Goal: Task Accomplishment & Management: Use online tool/utility

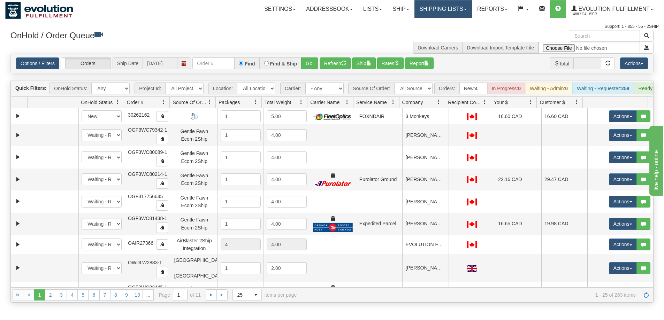
click at [449, 10] on link "Shipping lists" at bounding box center [442, 8] width 57 height 17
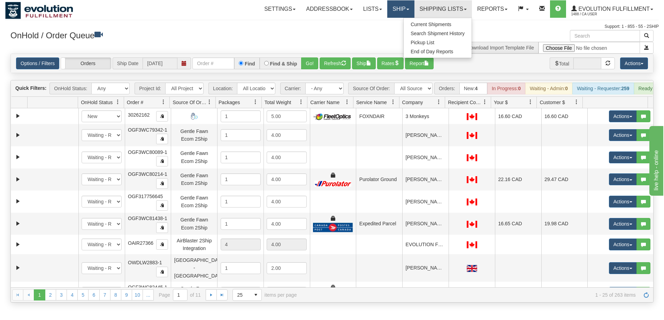
click at [410, 12] on link "Ship" at bounding box center [400, 8] width 27 height 17
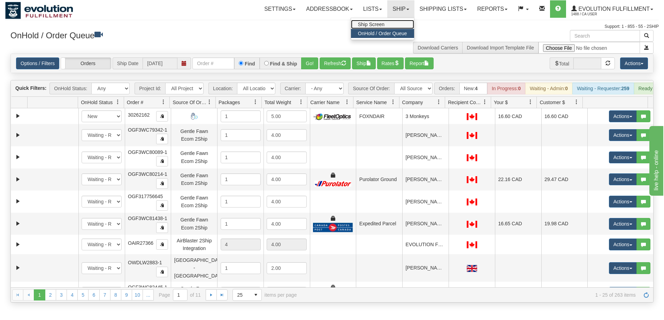
click at [386, 22] on link "Ship Screen" at bounding box center [382, 24] width 63 height 9
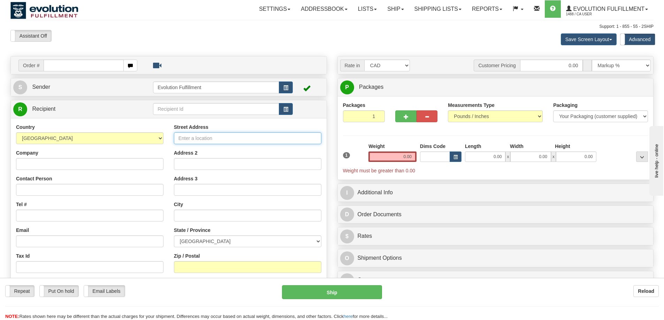
drag, startPoint x: 224, startPoint y: 138, endPoint x: 230, endPoint y: 136, distance: 6.1
click at [224, 138] on input "Street Address" at bounding box center [247, 138] width 147 height 12
click at [198, 141] on input "Street Address" at bounding box center [247, 138] width 147 height 12
paste input "Ringvägen 6, 133 36"
drag, startPoint x: 228, startPoint y: 134, endPoint x: 295, endPoint y: 140, distance: 67.2
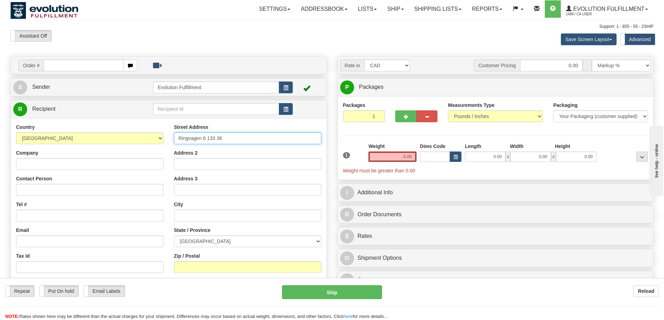
click at [295, 140] on input "Ringvagen 6 133 36" at bounding box center [247, 138] width 147 height 12
type input "Ringvagen 6"
click at [187, 214] on input "text" at bounding box center [247, 216] width 147 height 12
paste input "Saltsjöbaden"
type input "Saltsjobaden"
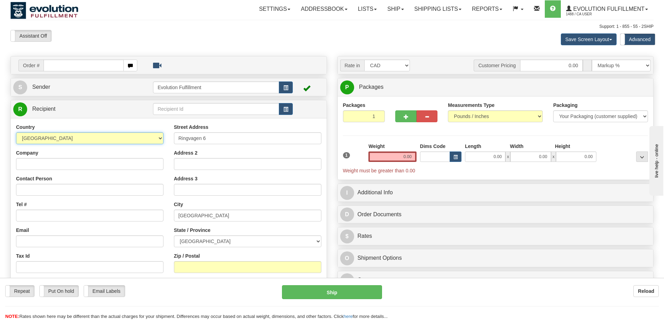
click at [81, 138] on select "AFGHANISTAN ALAND ISLANDS ALBANIA ALGERIA AMERICAN SAMOA ANDORRA ANGOLA ANGUILL…" at bounding box center [89, 138] width 147 height 12
select select "SE"
click at [81, 138] on select "AFGHANISTAN ALAND ISLANDS ALBANIA ALGERIA AMERICAN SAMOA ANDORRA ANGOLA ANGUILL…" at bounding box center [89, 138] width 147 height 12
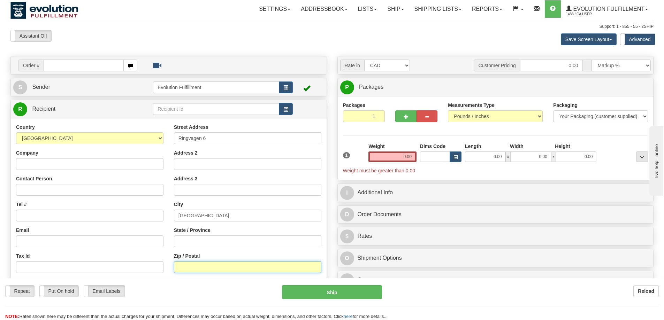
click at [205, 263] on input "Zip / Postal" at bounding box center [247, 267] width 147 height 12
paste input "133 36"
type input "133 36"
click at [179, 232] on label "State / Province" at bounding box center [192, 230] width 37 height 7
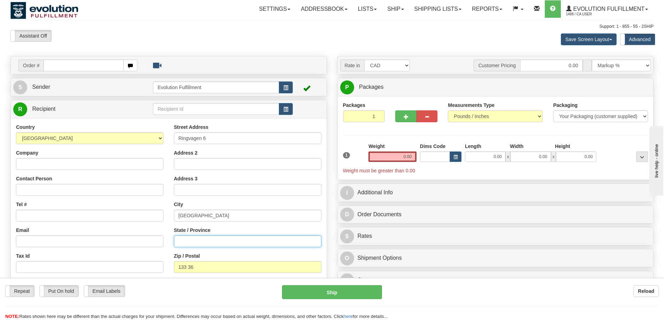
click at [179, 236] on input "State / Province" at bounding box center [247, 242] width 147 height 12
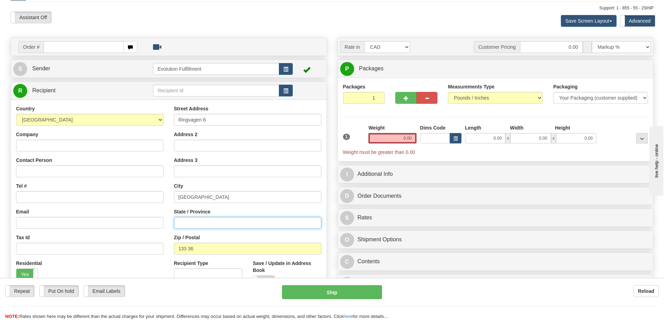
scroll to position [35, 0]
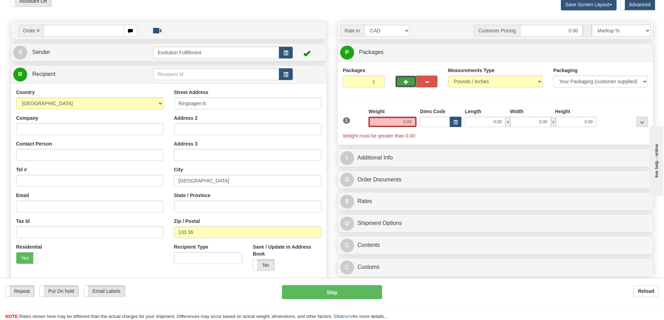
click at [399, 83] on button "button" at bounding box center [405, 82] width 21 height 12
radio input "true"
type input "2"
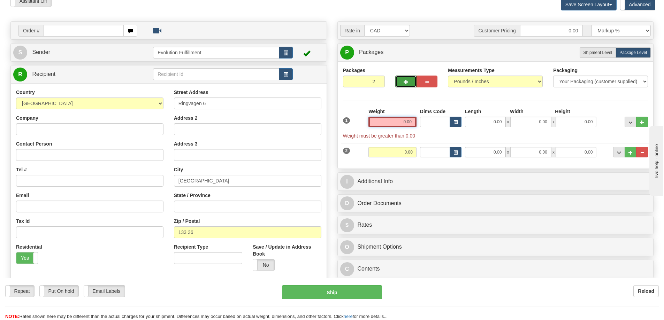
click at [401, 122] on input "0.00" at bounding box center [392, 122] width 48 height 10
type input "0.00"
click at [395, 120] on input "0.00" at bounding box center [392, 122] width 48 height 10
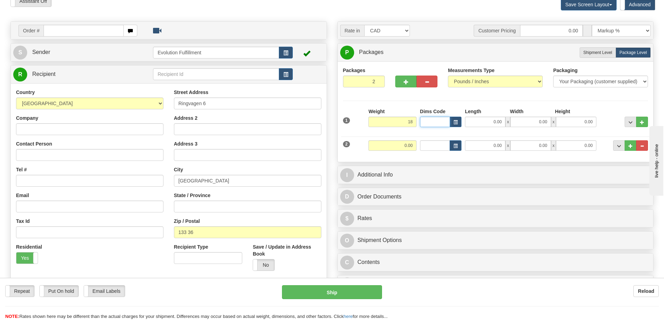
type input "18.00"
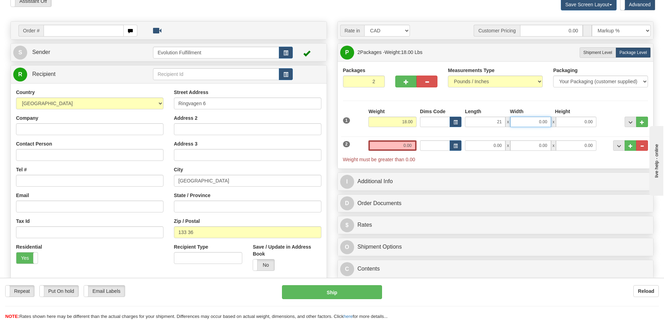
type input "21.00"
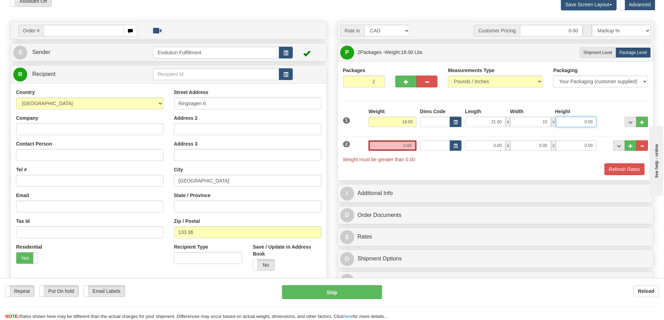
type input "15.00"
type input "13.00"
click at [398, 143] on input "0.00" at bounding box center [392, 145] width 48 height 10
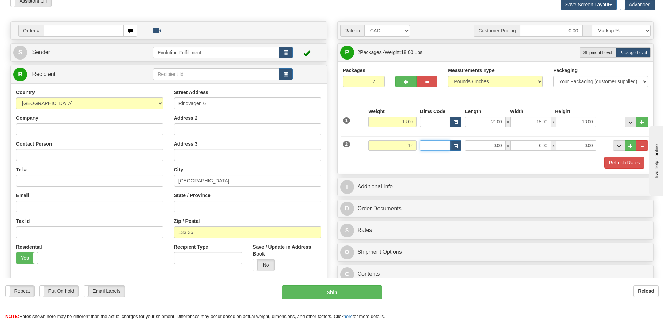
type input "12.00"
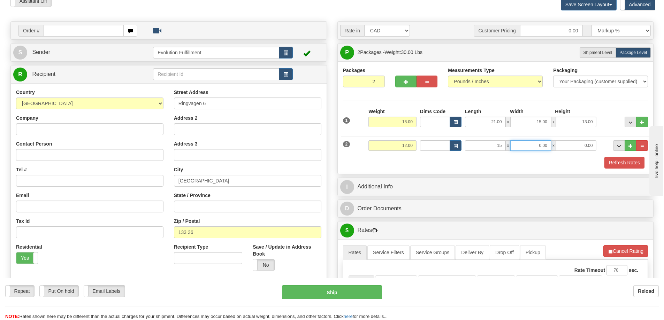
type input "15.00"
type input "8.00"
click at [371, 162] on div "Refresh Rates" at bounding box center [495, 163] width 309 height 12
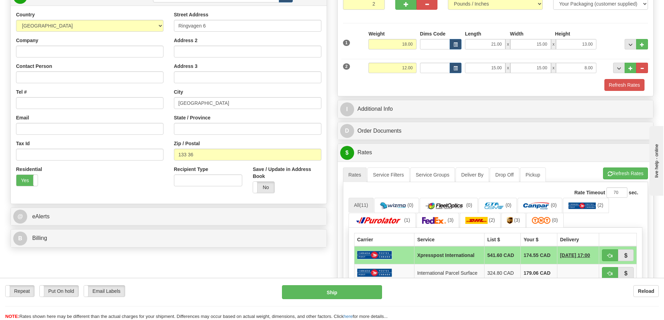
scroll to position [174, 0]
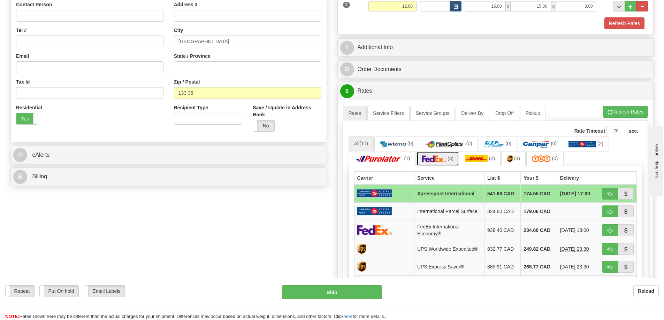
click at [456, 158] on link "(3)" at bounding box center [437, 158] width 43 height 15
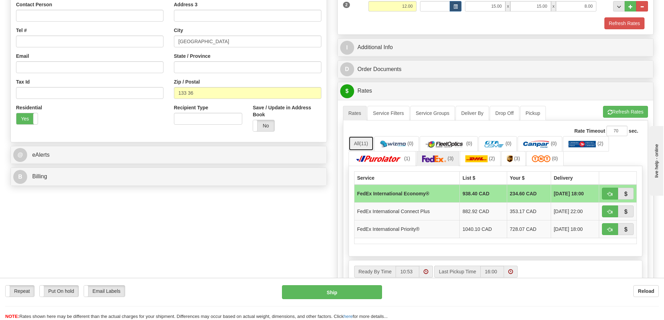
click at [352, 145] on link "All (11)" at bounding box center [360, 143] width 25 height 15
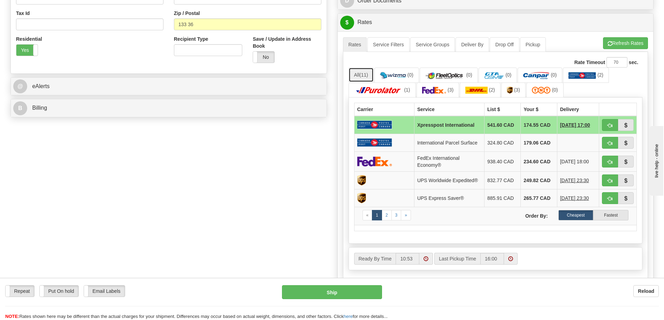
scroll to position [244, 0]
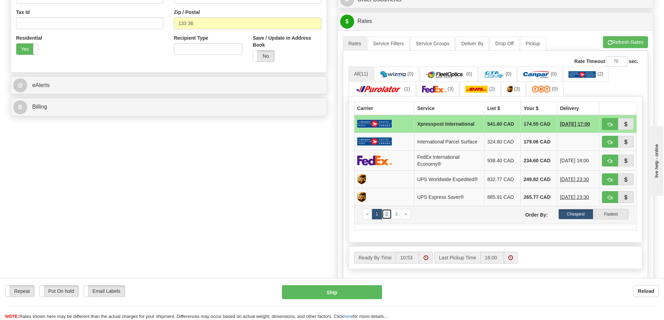
click at [386, 212] on link "2" at bounding box center [387, 214] width 10 height 10
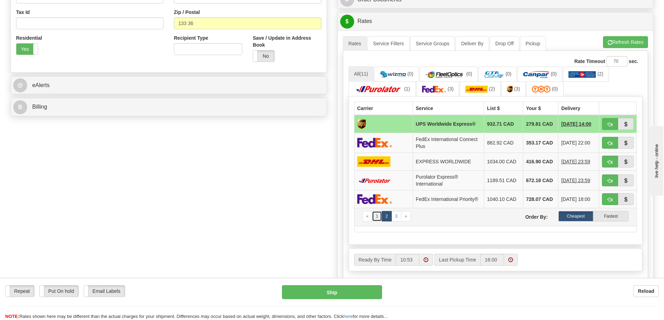
click at [375, 219] on link "1" at bounding box center [377, 216] width 10 height 10
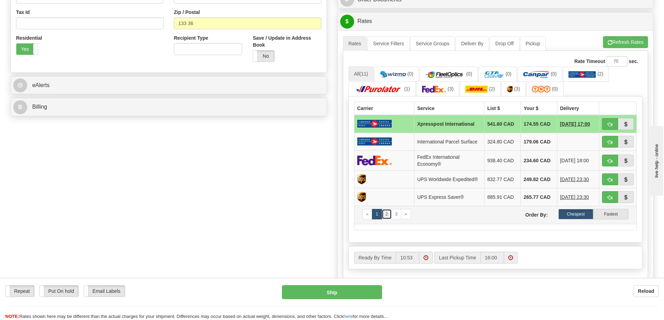
click at [390, 212] on link "2" at bounding box center [387, 214] width 10 height 10
